Goal: Check status: Check status

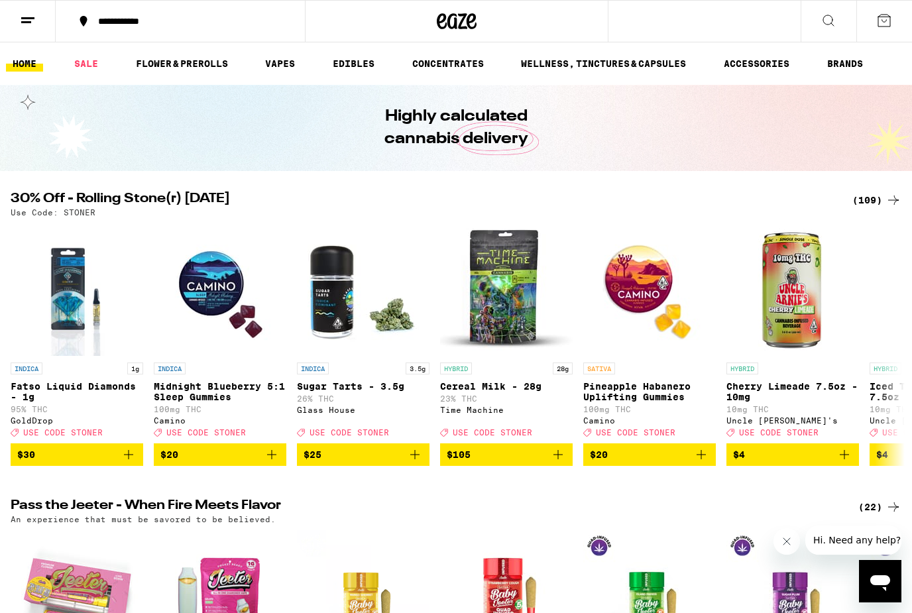
click at [882, 198] on div "(109)" at bounding box center [876, 200] width 49 height 16
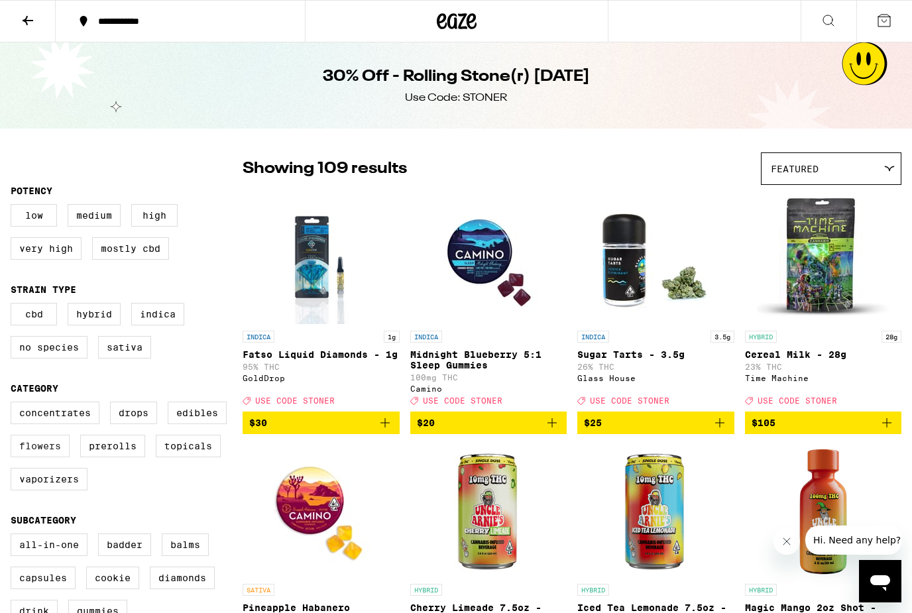
click at [50, 457] on label "Flowers" at bounding box center [40, 446] width 59 height 23
click at [14, 404] on input "Flowers" at bounding box center [13, 403] width 1 height 1
checkbox input "true"
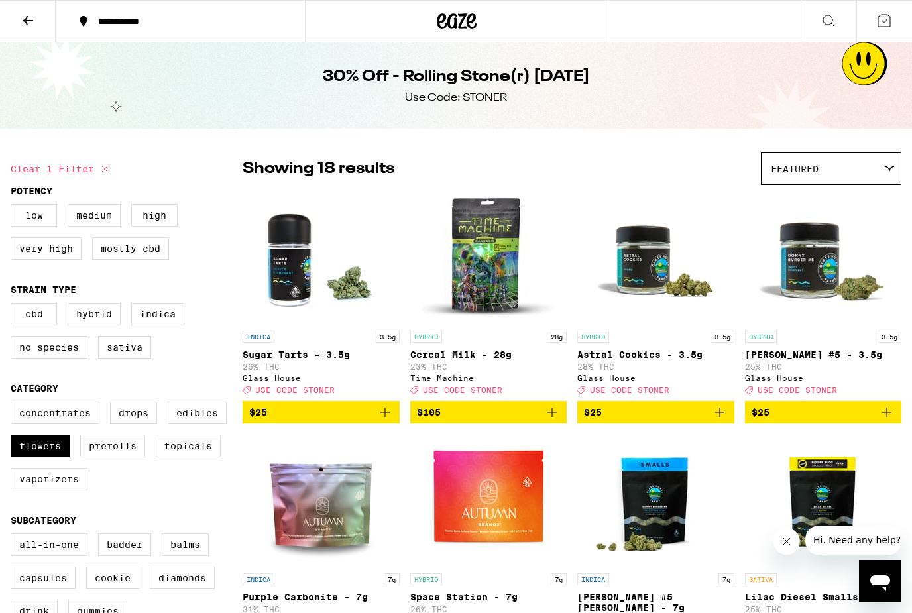
click at [890, 23] on icon at bounding box center [884, 21] width 12 height 12
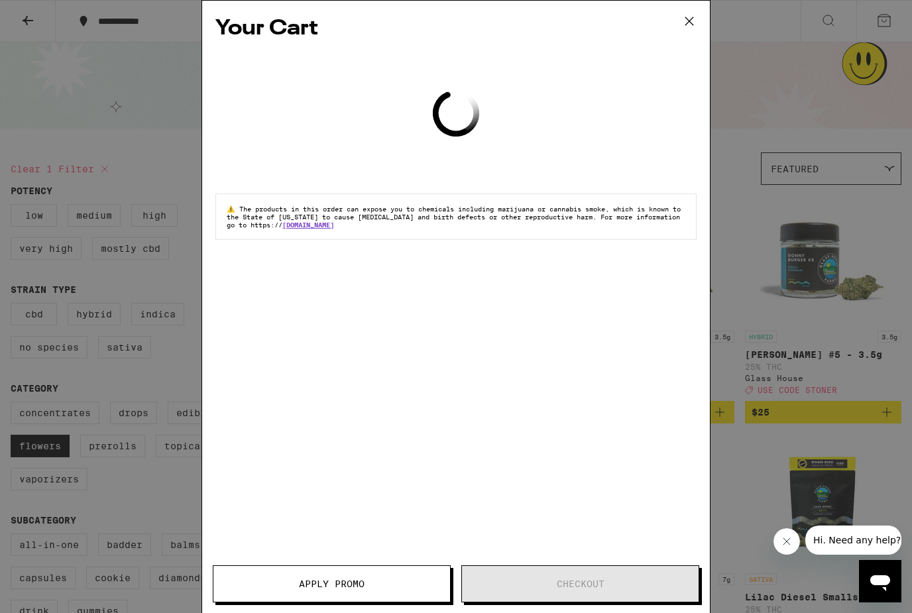
click at [696, 22] on icon at bounding box center [689, 21] width 20 height 20
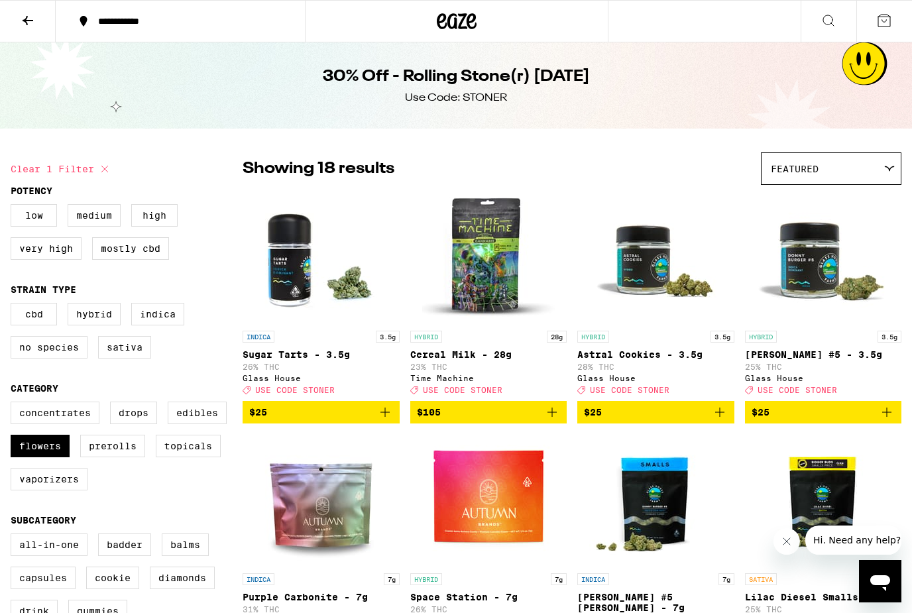
click at [27, 19] on icon at bounding box center [28, 20] width 11 height 9
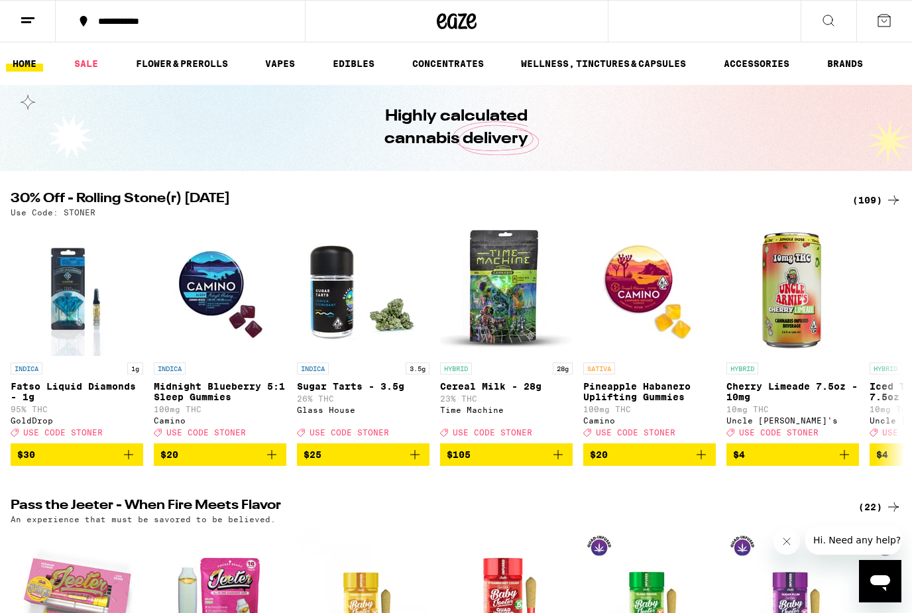
click at [24, 18] on line at bounding box center [27, 18] width 13 height 0
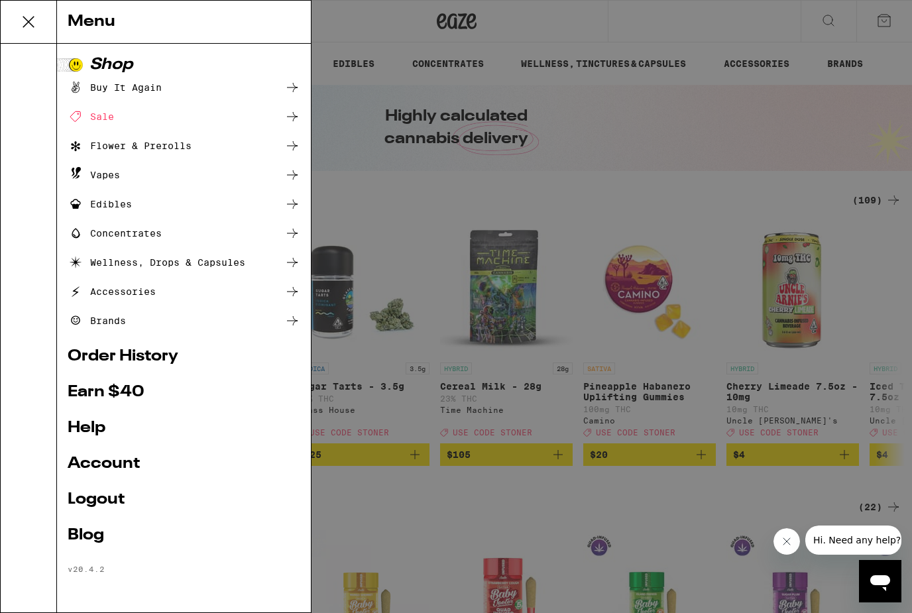
click at [25, 19] on div "Menu Shop Buy It Again Sale Flower & Prerolls Vapes Edibles Concentrates Wellne…" at bounding box center [456, 306] width 912 height 613
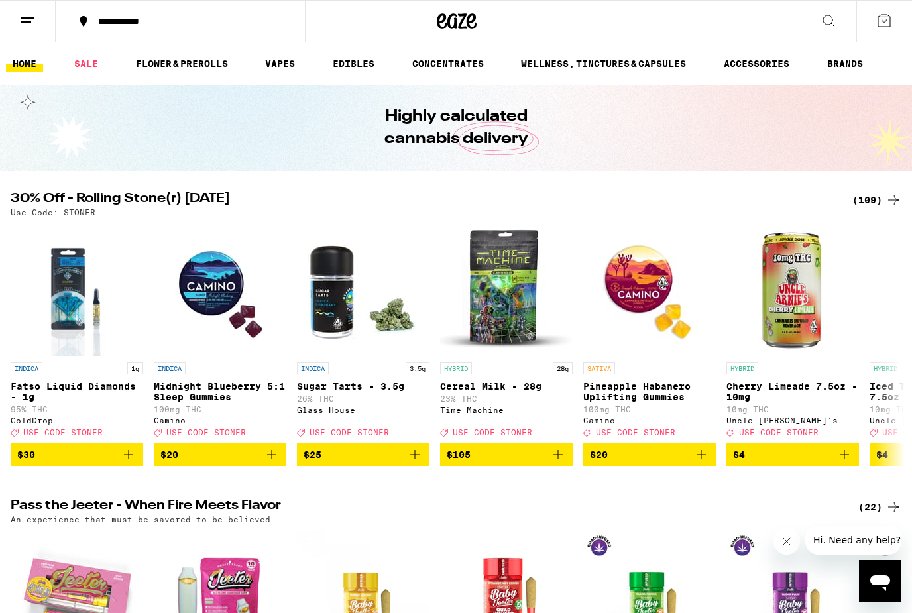
click at [114, 22] on div "**********" at bounding box center [187, 21] width 193 height 9
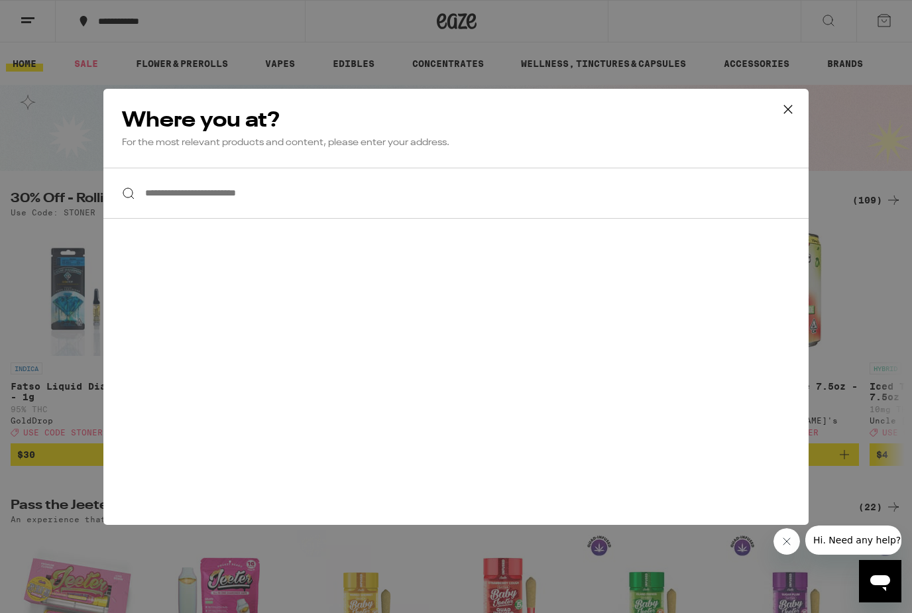
click at [790, 111] on icon at bounding box center [788, 109] width 8 height 8
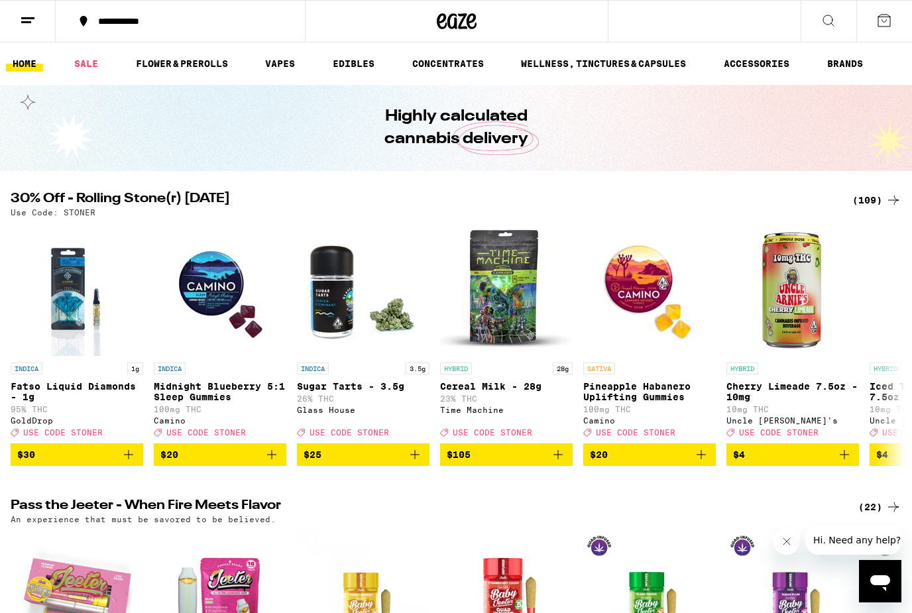
click at [884, 25] on icon at bounding box center [884, 21] width 16 height 16
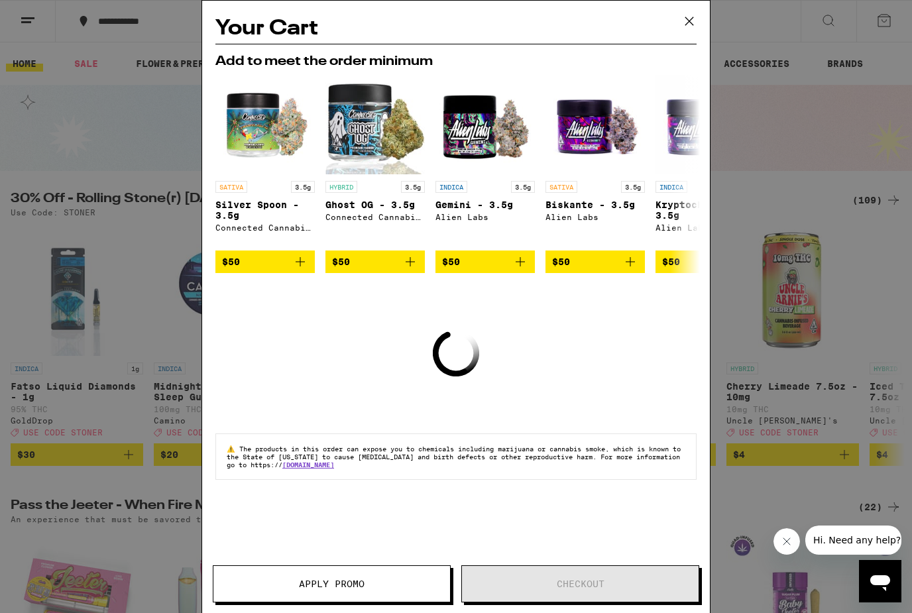
click at [684, 18] on icon at bounding box center [689, 21] width 20 height 20
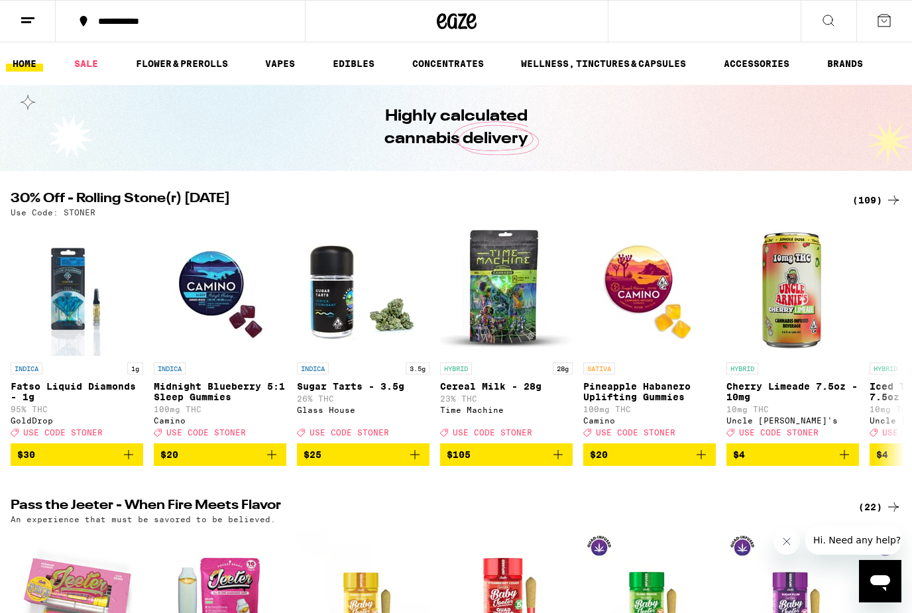
click at [786, 547] on button "Close message from company" at bounding box center [786, 541] width 27 height 27
click at [826, 21] on icon at bounding box center [828, 21] width 16 height 16
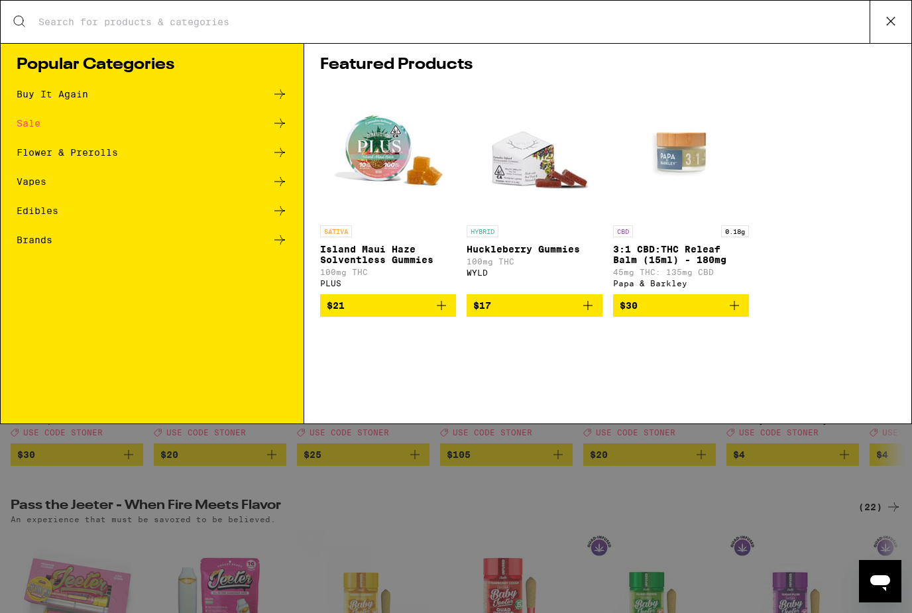
click at [890, 29] on icon at bounding box center [890, 21] width 20 height 20
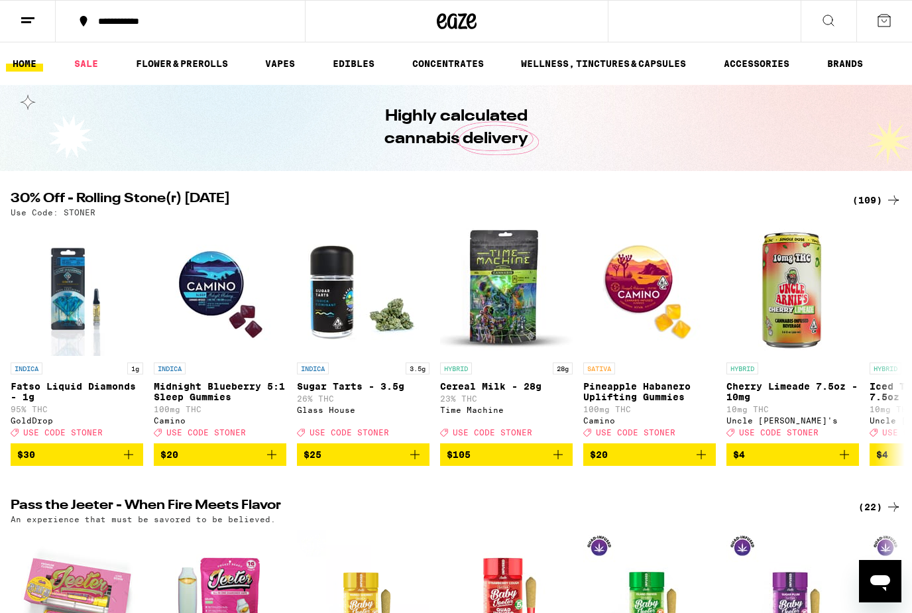
click at [31, 10] on button at bounding box center [28, 22] width 56 height 42
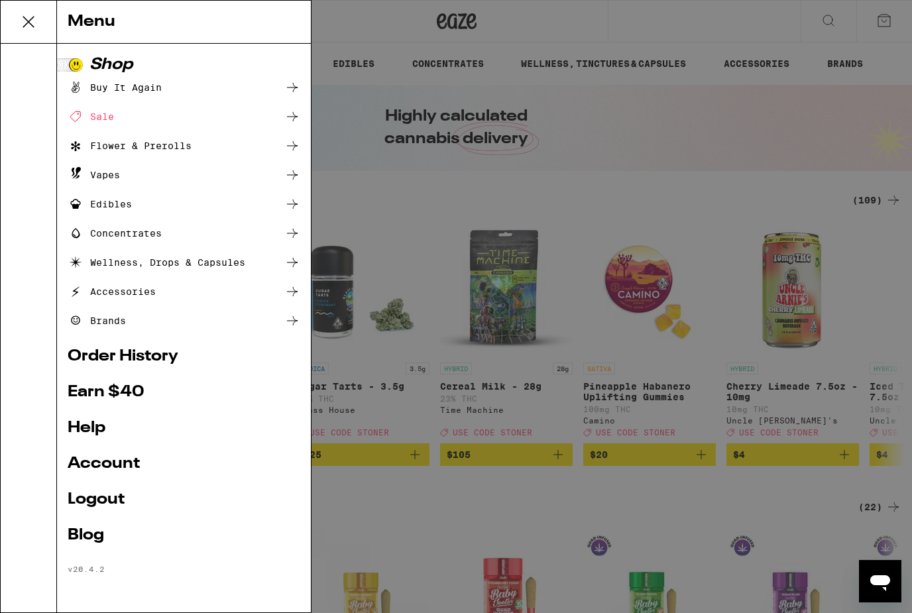
click at [97, 358] on link "Order History" at bounding box center [184, 356] width 233 height 16
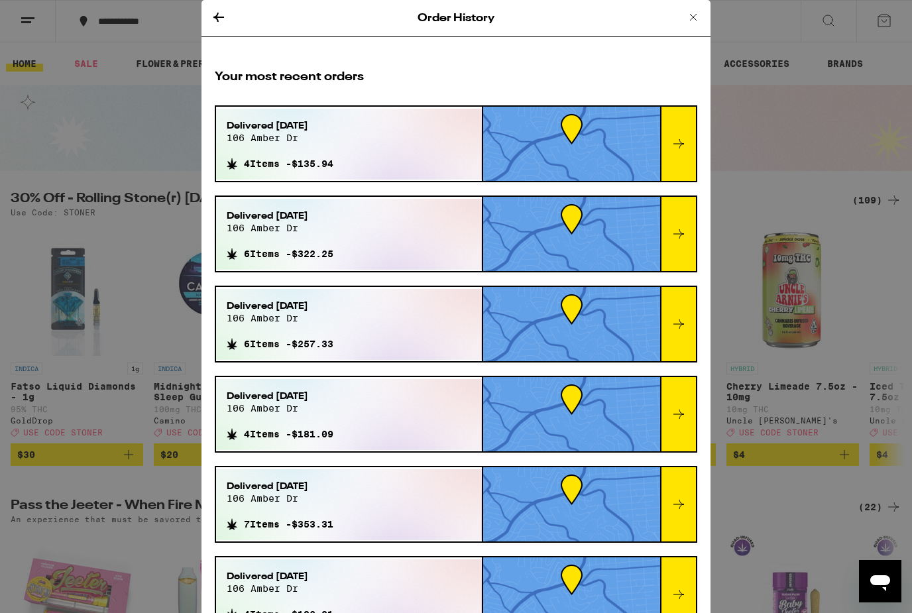
click at [275, 152] on div "Delivered [DATE][STREET_ADDRESS]" at bounding box center [280, 136] width 107 height 34
click at [685, 149] on icon at bounding box center [678, 144] width 16 height 16
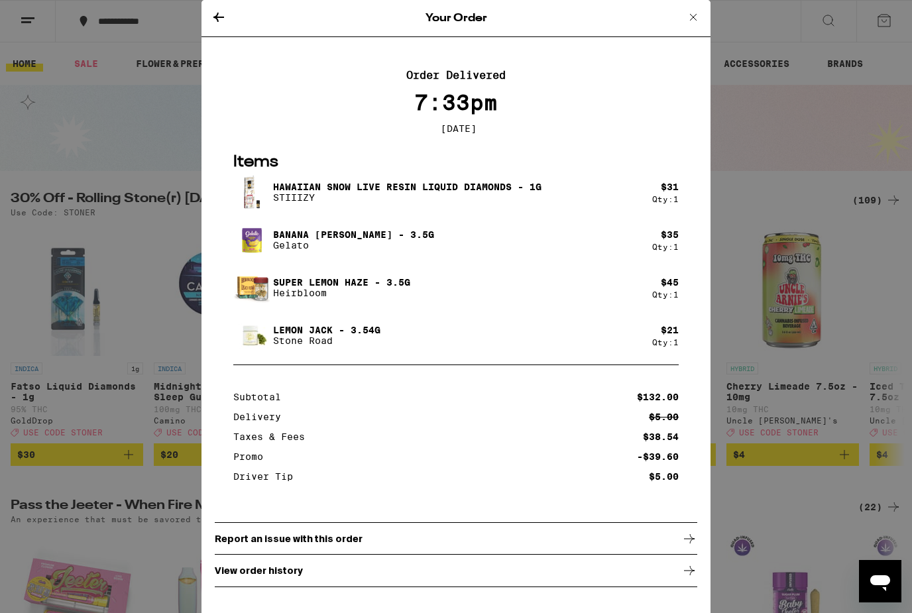
click at [178, 255] on div "Your Order Order Delivered 7:33pm [DATE] Items Hawaiian Snow Live Resin Liquid …" at bounding box center [456, 306] width 912 height 613
click at [215, 16] on icon at bounding box center [218, 17] width 11 height 9
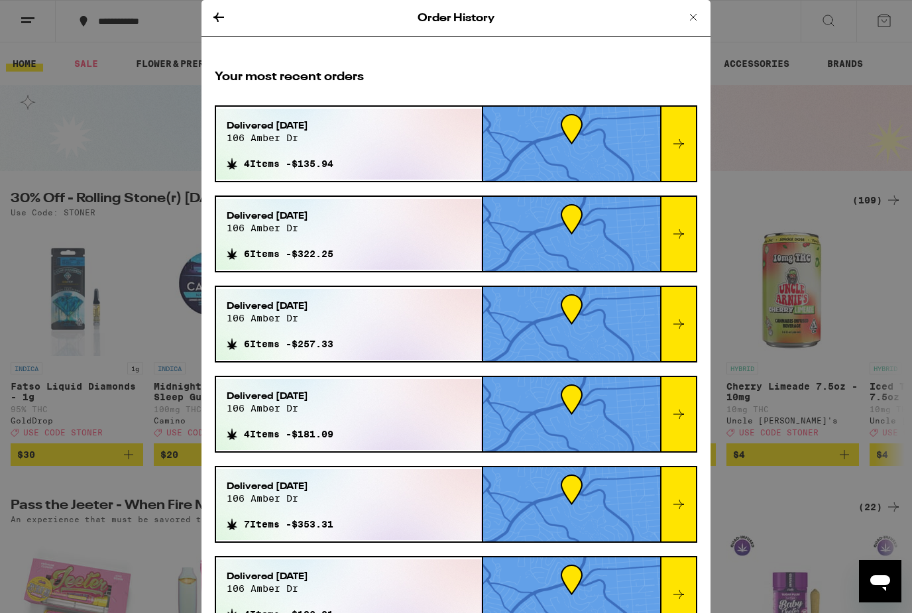
click at [676, 240] on icon at bounding box center [678, 234] width 16 height 16
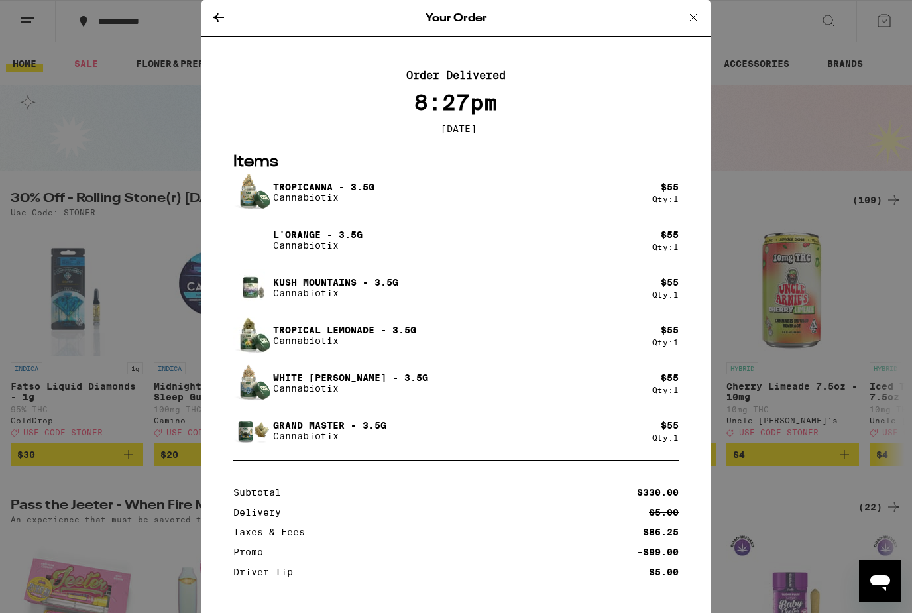
click at [217, 9] on icon at bounding box center [219, 17] width 16 height 16
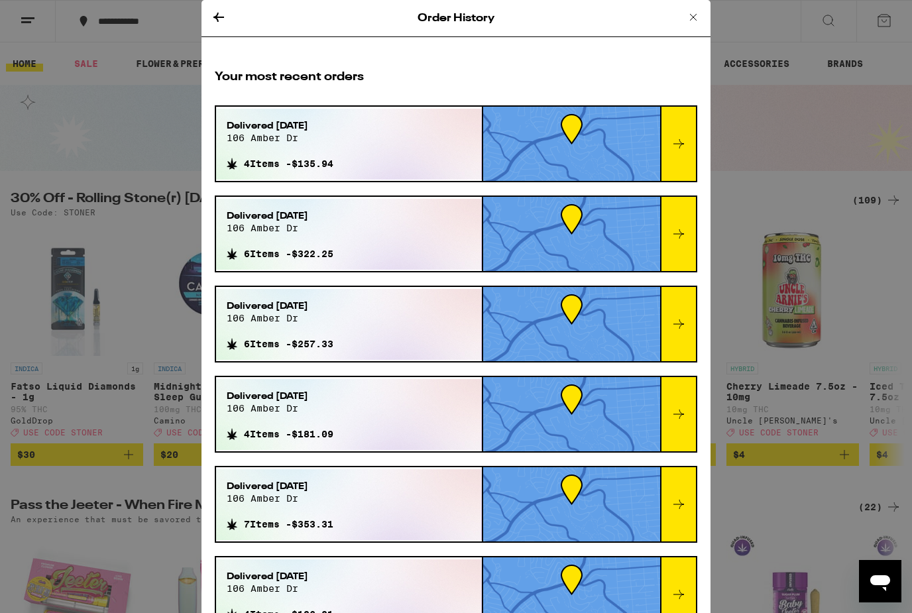
click at [673, 327] on icon at bounding box center [678, 324] width 16 height 16
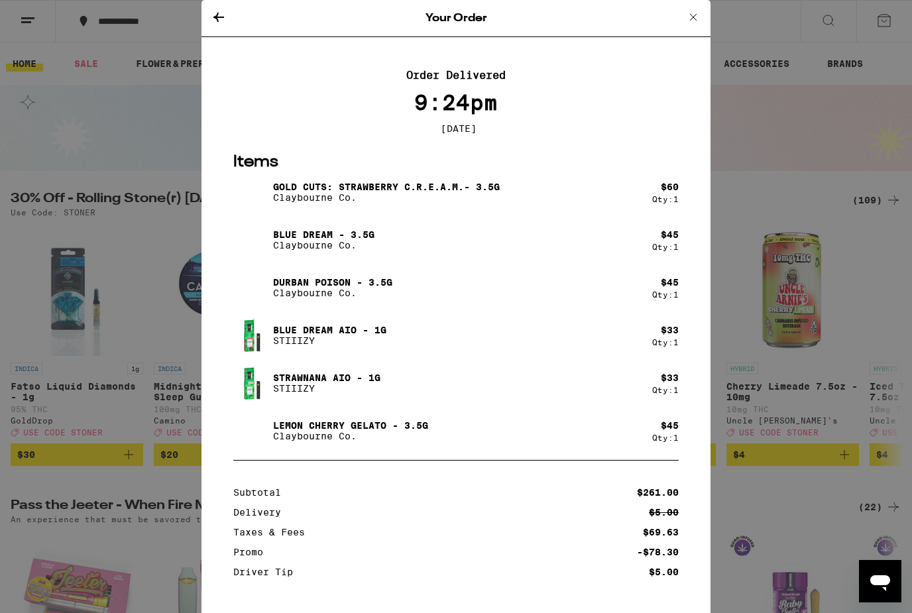
click at [218, 18] on icon at bounding box center [219, 17] width 16 height 16
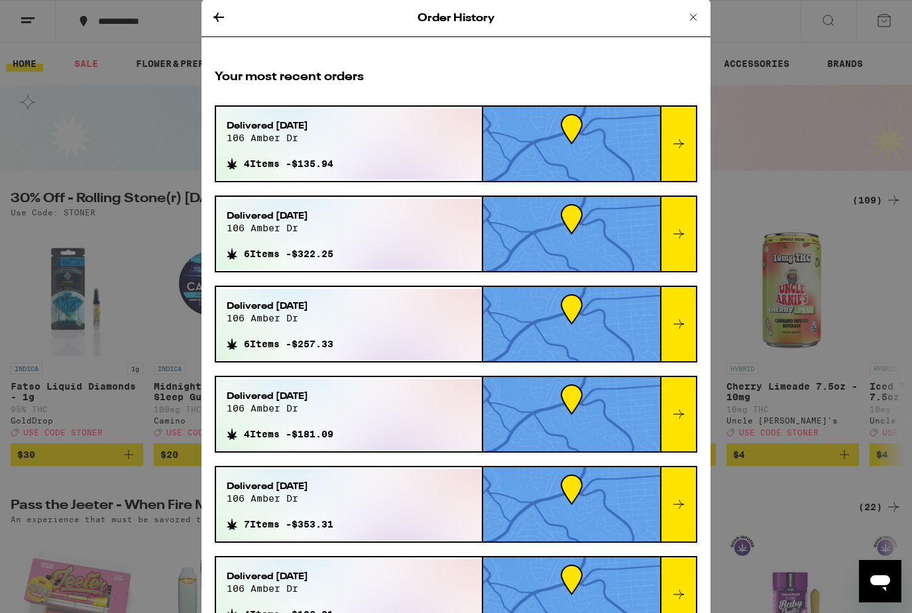
click at [678, 422] on icon at bounding box center [678, 414] width 16 height 16
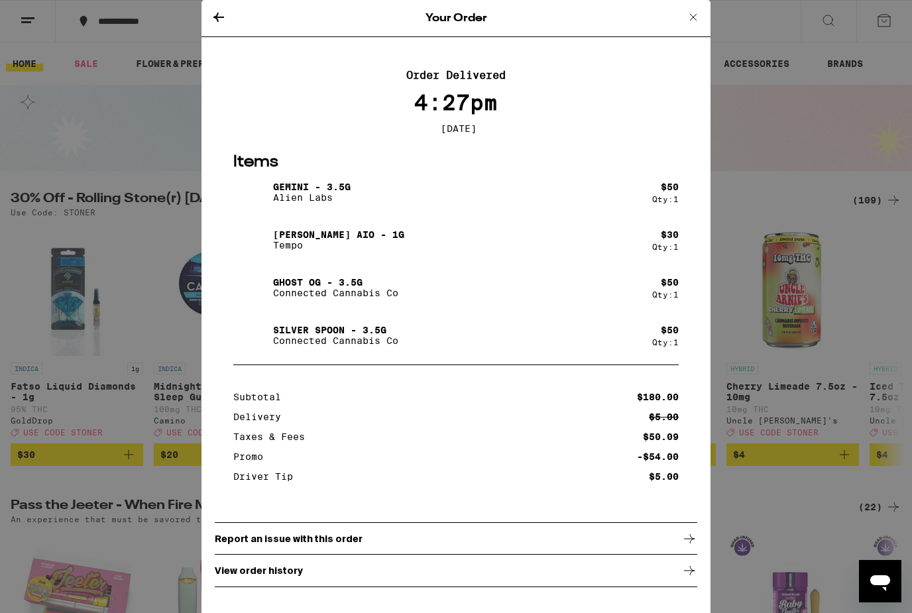
click at [219, 19] on icon at bounding box center [219, 17] width 16 height 16
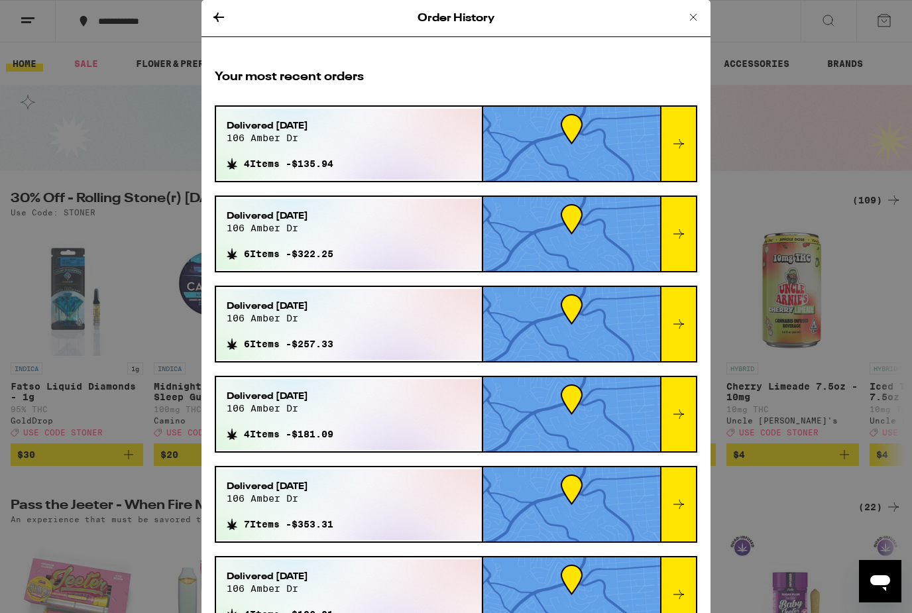
click at [682, 509] on icon at bounding box center [678, 504] width 11 height 9
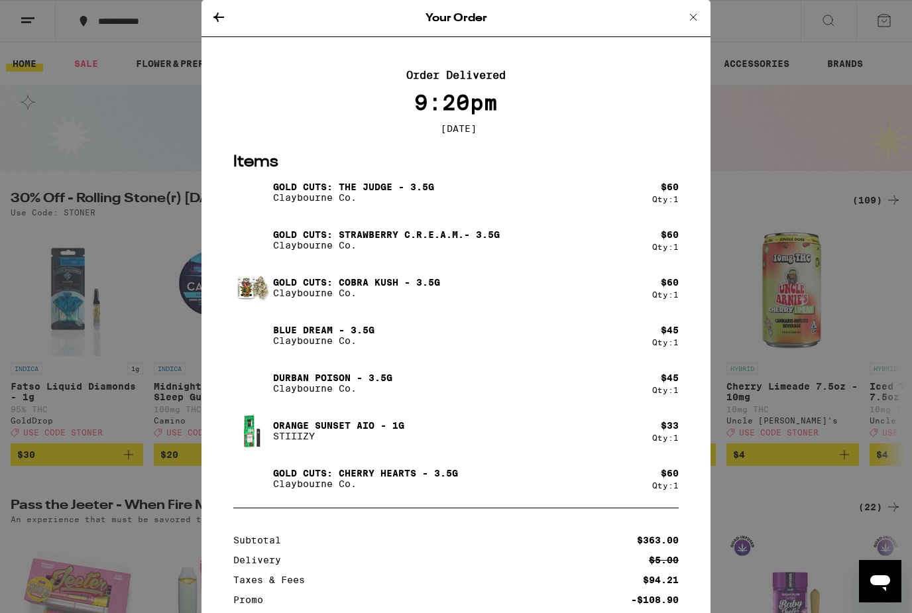
click at [214, 23] on icon at bounding box center [219, 17] width 16 height 16
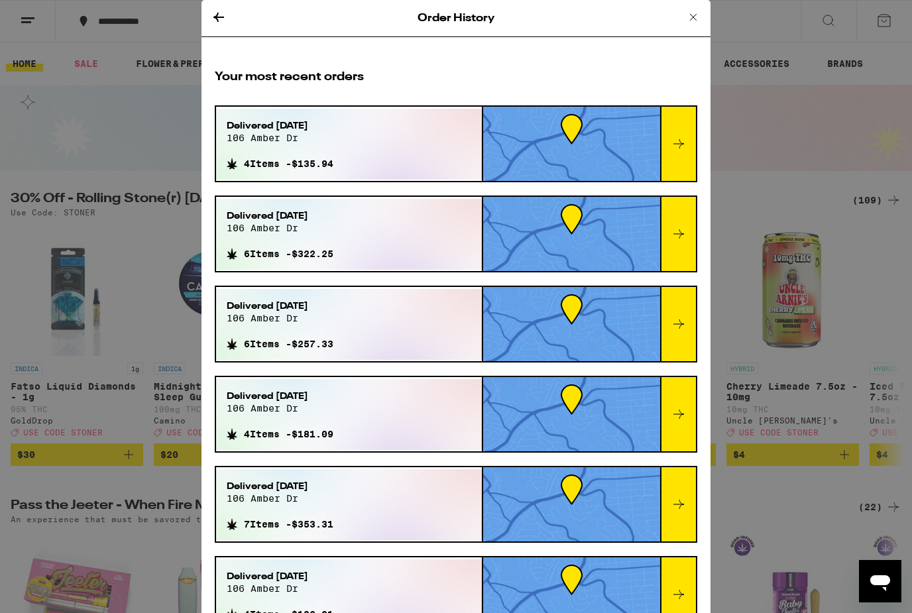
click at [215, 20] on icon at bounding box center [219, 17] width 16 height 16
